Goal: Find specific page/section: Find specific page/section

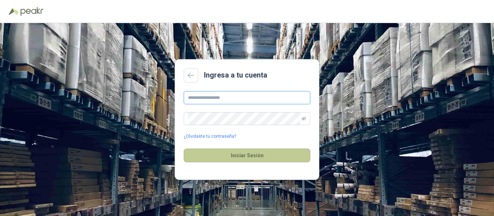
type input "**********"
click at [256, 156] on button "Iniciar Sesión" at bounding box center [247, 156] width 126 height 14
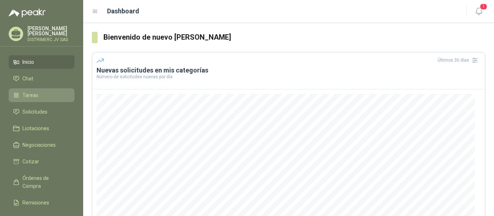
click at [35, 96] on span "Tareas" at bounding box center [30, 95] width 16 height 8
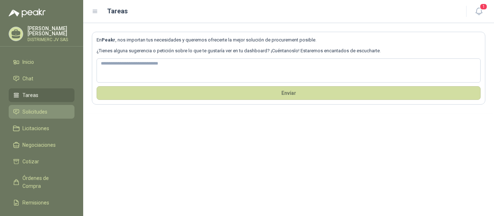
click at [39, 110] on span "Solicitudes" at bounding box center [34, 112] width 25 height 8
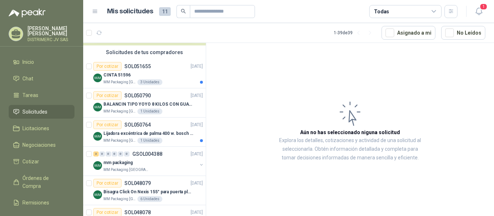
scroll to position [55, 0]
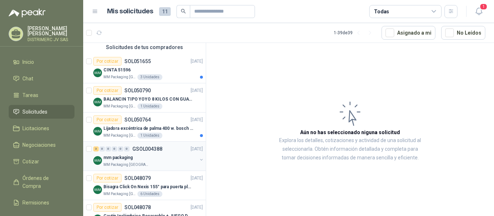
click at [122, 158] on p "mm packaging" at bounding box center [117, 158] width 29 height 7
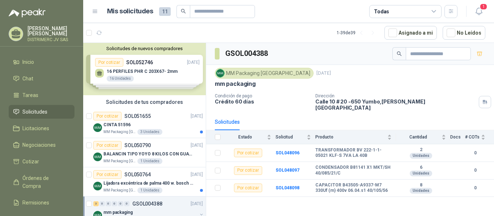
click at [168, 68] on div "Solicitudes de nuevos compradores Por cotizar SOL052746 [DATE] 16 PERFILES PHR …" at bounding box center [144, 69] width 122 height 52
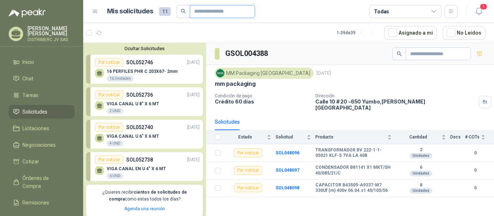
click at [214, 15] on input "text" at bounding box center [219, 11] width 51 height 12
type input "**********"
click at [178, 8] on span at bounding box center [179, 11] width 13 height 13
click at [435, 12] on icon at bounding box center [433, 11] width 7 height 7
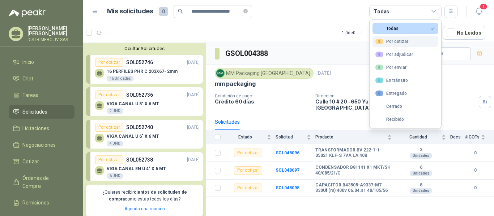
click at [398, 40] on div "0 Por cotizar" at bounding box center [391, 42] width 33 height 6
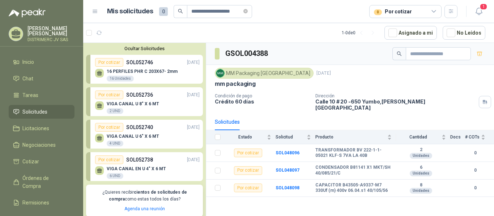
click at [259, 76] on div "MM Packaging [GEOGRAPHIC_DATA]" at bounding box center [264, 73] width 99 height 11
click at [221, 72] on img at bounding box center [220, 73] width 8 height 8
click at [180, 10] on icon "search" at bounding box center [180, 11] width 5 height 5
click at [241, 12] on input "**********" at bounding box center [216, 11] width 51 height 12
click at [33, 111] on span "Solicitudes" at bounding box center [34, 112] width 25 height 8
